Goal: Information Seeking & Learning: Learn about a topic

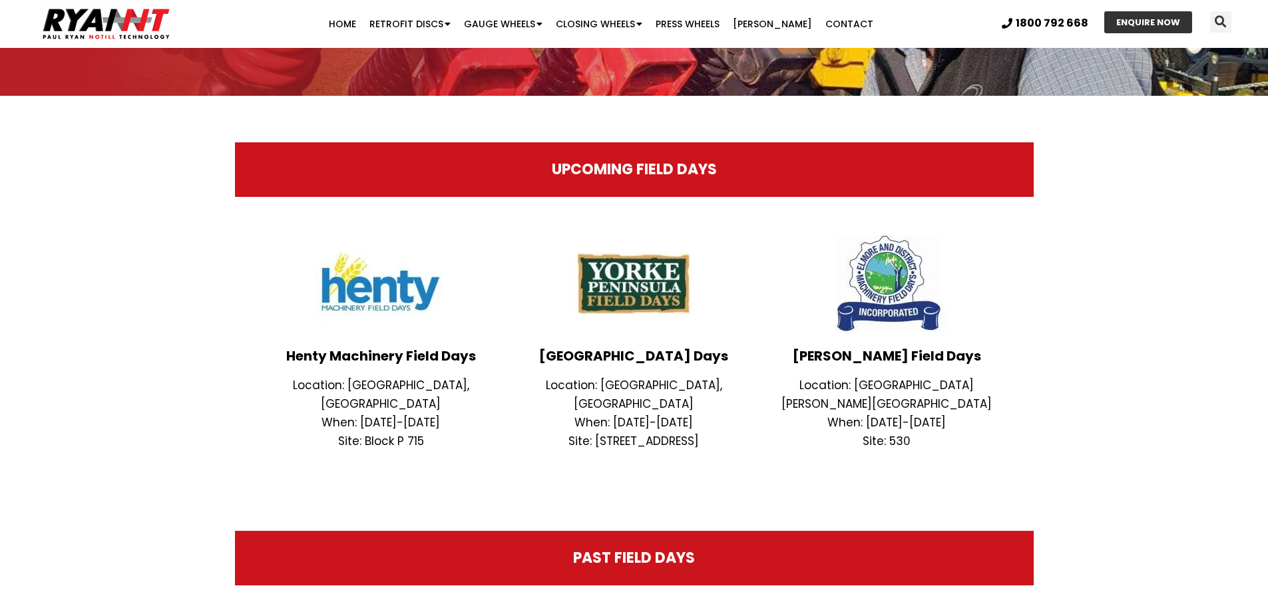
drag, startPoint x: 118, startPoint y: 347, endPoint x: 86, endPoint y: 11, distance: 337.6
